Goal: Information Seeking & Learning: Learn about a topic

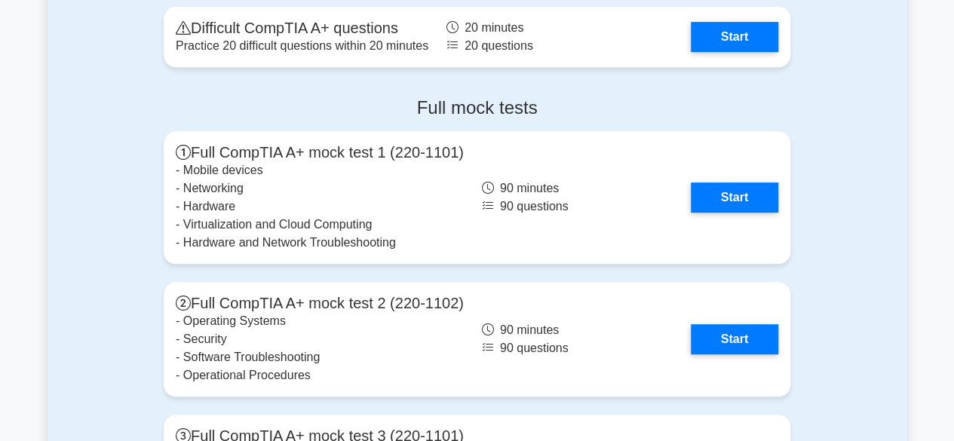
scroll to position [3184, 0]
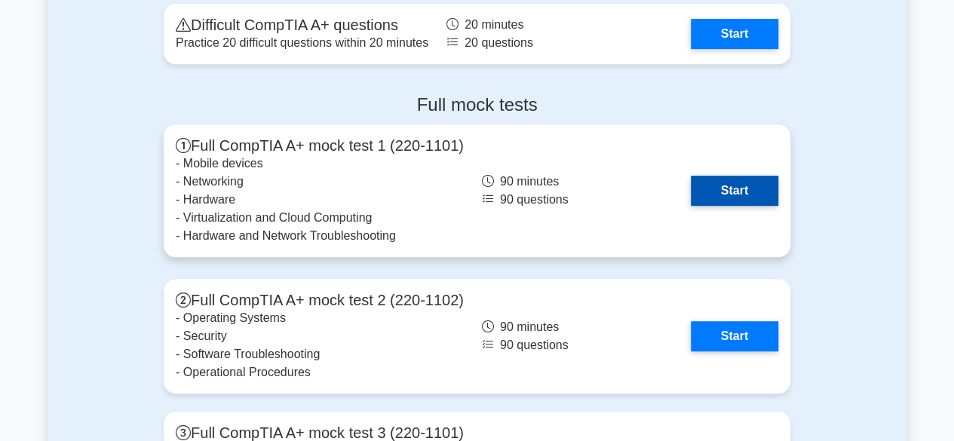
click at [709, 195] on link "Start" at bounding box center [734, 191] width 87 height 30
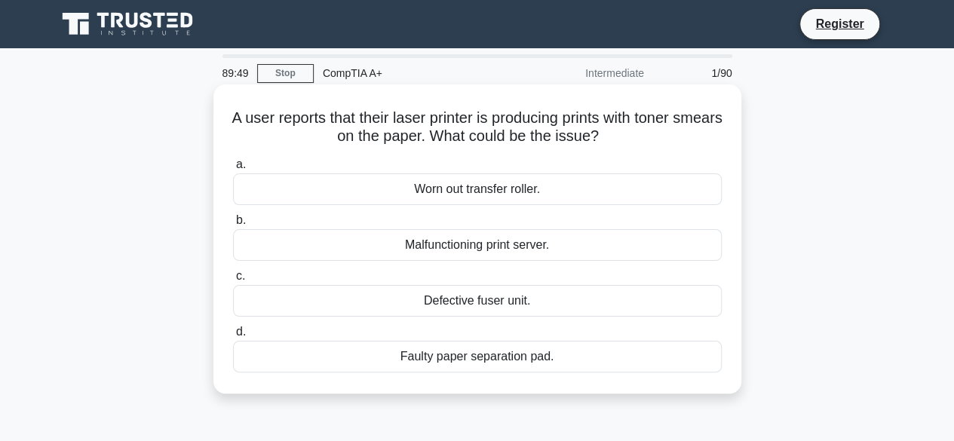
click at [510, 310] on div "Defective fuser unit." at bounding box center [477, 301] width 488 height 32
click at [233, 281] on input "c. Defective fuser unit." at bounding box center [233, 276] width 0 height 10
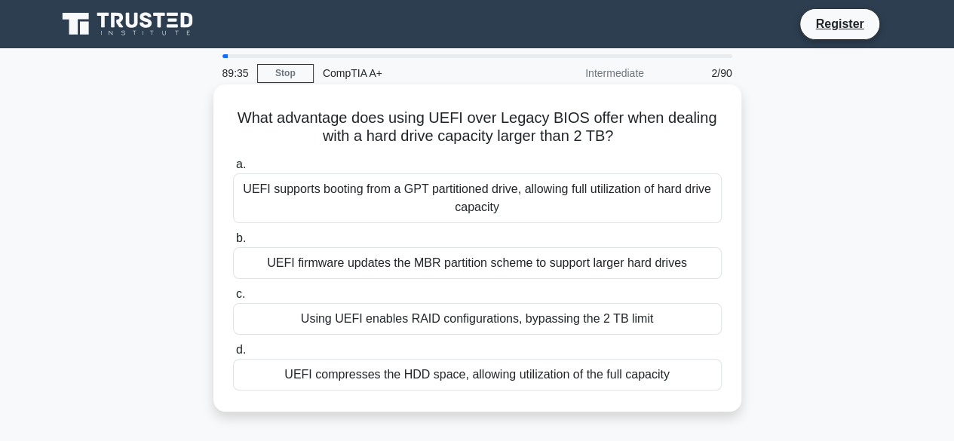
click at [491, 196] on div "UEFI supports booting from a GPT partitioned drive, allowing full utilization o…" at bounding box center [477, 198] width 488 height 50
click at [233, 170] on input "a. UEFI supports booting from a GPT partitioned drive, allowing full utilizatio…" at bounding box center [233, 165] width 0 height 10
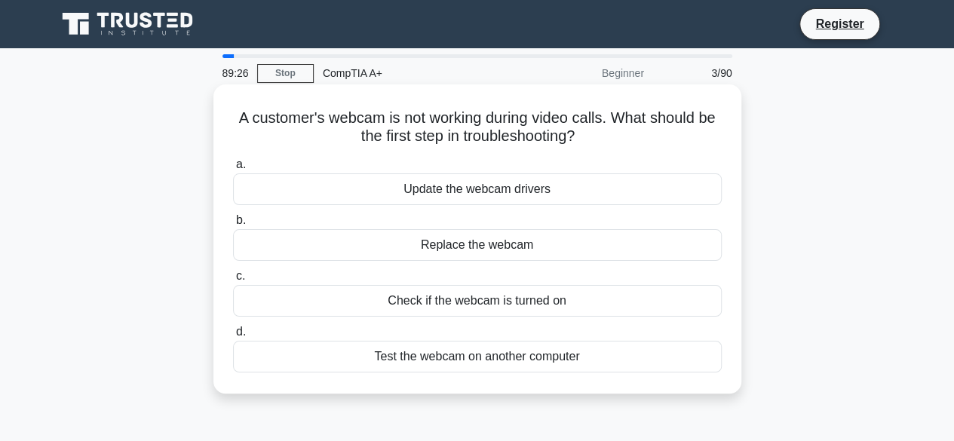
click at [464, 360] on div "Test the webcam on another computer" at bounding box center [477, 357] width 488 height 32
click at [233, 337] on input "d. Test the webcam on another computer" at bounding box center [233, 332] width 0 height 10
